Goal: Transaction & Acquisition: Obtain resource

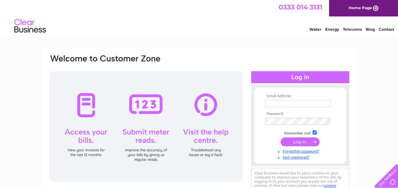
type input "corinnes@willowbrookhospice.org.uk"
click at [299, 141] on input "submit" at bounding box center [300, 141] width 39 height 9
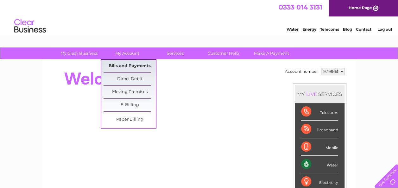
click at [127, 65] on link "Bills and Payments" at bounding box center [130, 66] width 52 height 13
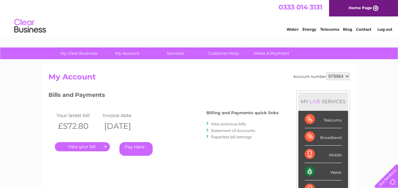
click at [74, 147] on link "." at bounding box center [82, 146] width 55 height 9
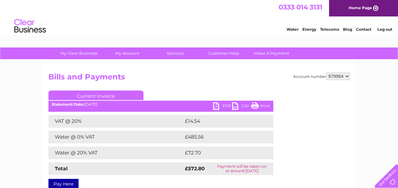
click at [215, 106] on link "PDF" at bounding box center [222, 106] width 19 height 9
click at [346, 76] on select "979964 991437 991444" at bounding box center [338, 77] width 24 height 8
select select "991437"
click at [326, 73] on select "979964 991437 991444" at bounding box center [338, 77] width 24 height 8
click at [213, 105] on link "PDF" at bounding box center [222, 106] width 19 height 9
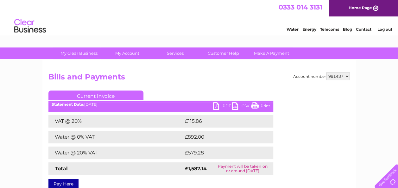
click at [348, 77] on select "979964 991437 991444" at bounding box center [338, 77] width 24 height 8
select select "991444"
click at [326, 73] on select "979964 991437 991444" at bounding box center [338, 77] width 24 height 8
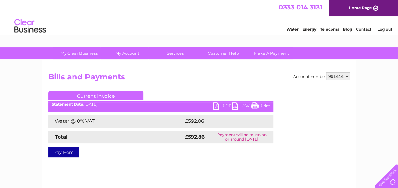
click at [217, 107] on link "PDF" at bounding box center [222, 106] width 19 height 9
